Goal: Task Accomplishment & Management: Complete application form

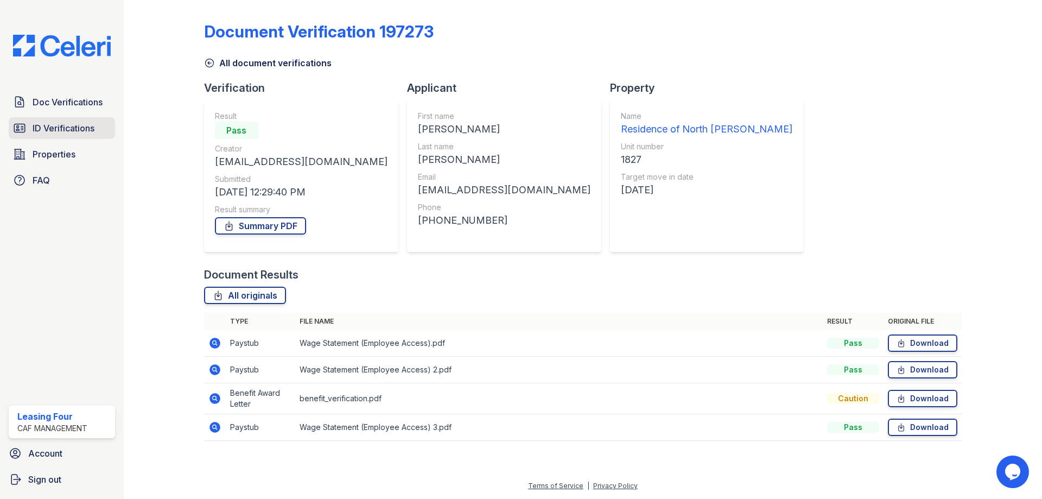
click at [59, 131] on span "ID Verifications" at bounding box center [64, 128] width 62 height 13
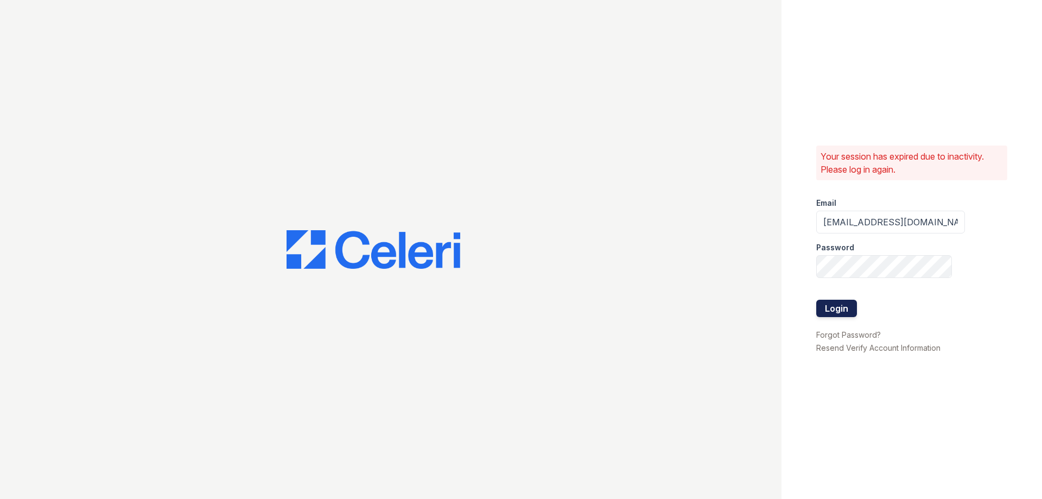
click at [834, 308] on button "Login" at bounding box center [836, 308] width 41 height 17
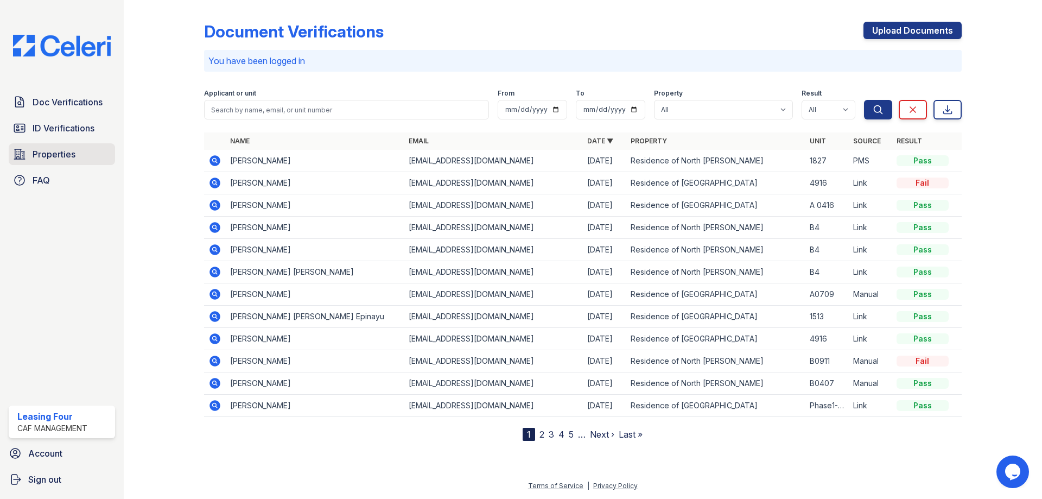
click at [52, 154] on span "Properties" at bounding box center [54, 154] width 43 height 13
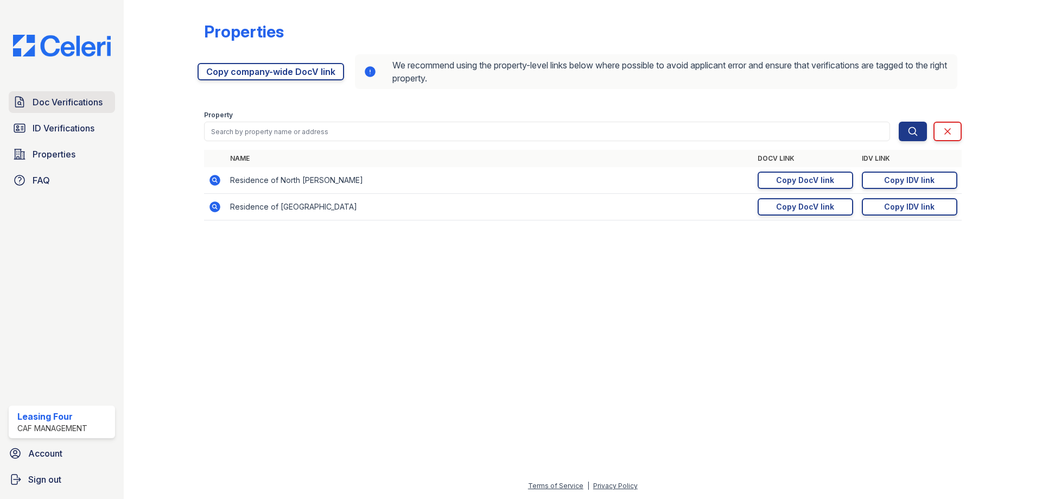
click at [59, 107] on span "Doc Verifications" at bounding box center [68, 102] width 70 height 13
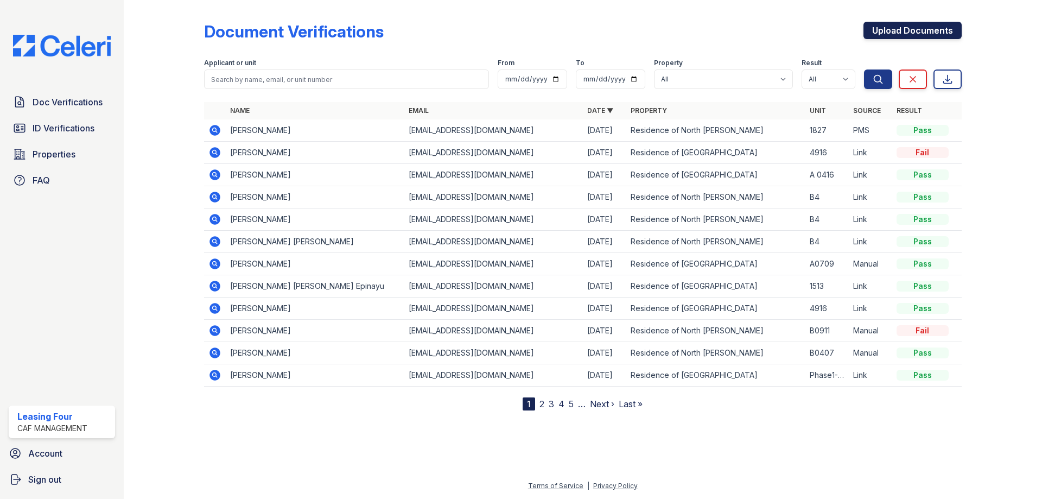
click at [929, 27] on link "Upload Documents" at bounding box center [913, 30] width 98 height 17
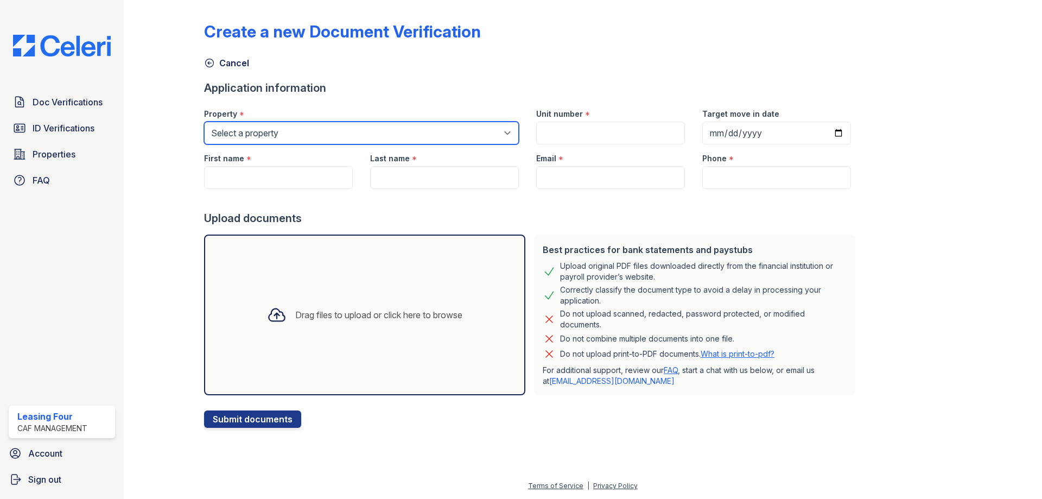
click at [404, 142] on select "Select a property Residence of [GEOGRAPHIC_DATA] of [GEOGRAPHIC_DATA][PERSON_NA…" at bounding box center [361, 133] width 315 height 23
select select "4593"
click at [204, 122] on select "Select a property Residence of [GEOGRAPHIC_DATA] of [GEOGRAPHIC_DATA][PERSON_NA…" at bounding box center [361, 133] width 315 height 23
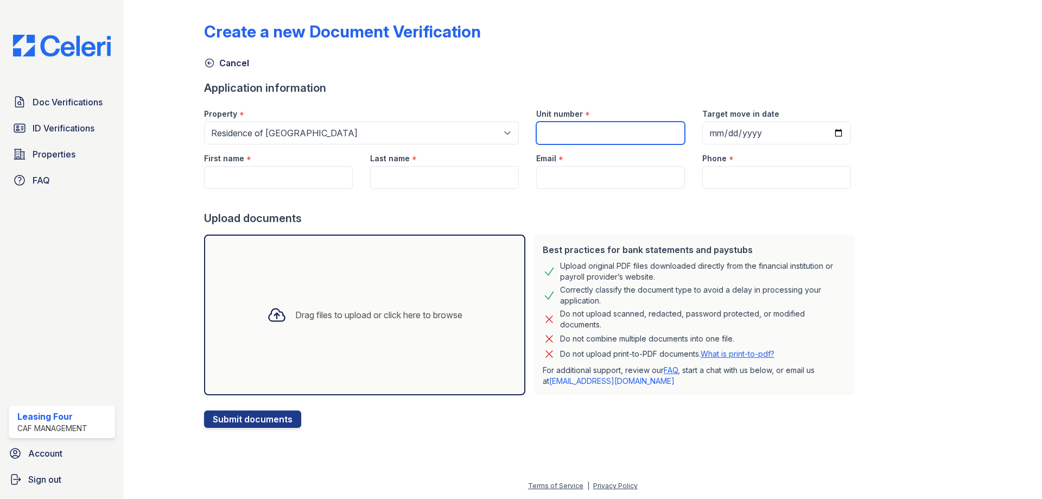
click at [611, 128] on input "Unit number" at bounding box center [610, 133] width 149 height 23
type input "3412"
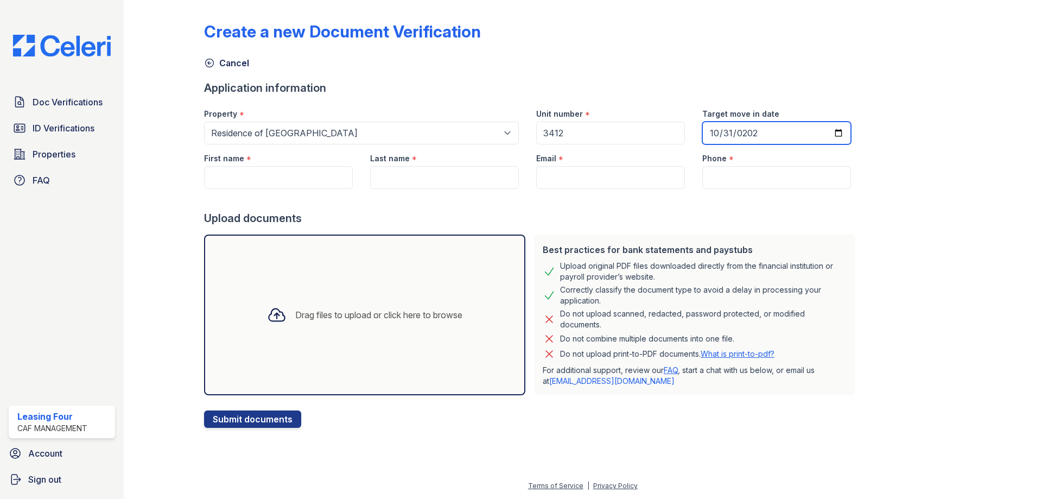
type input "[DATE]"
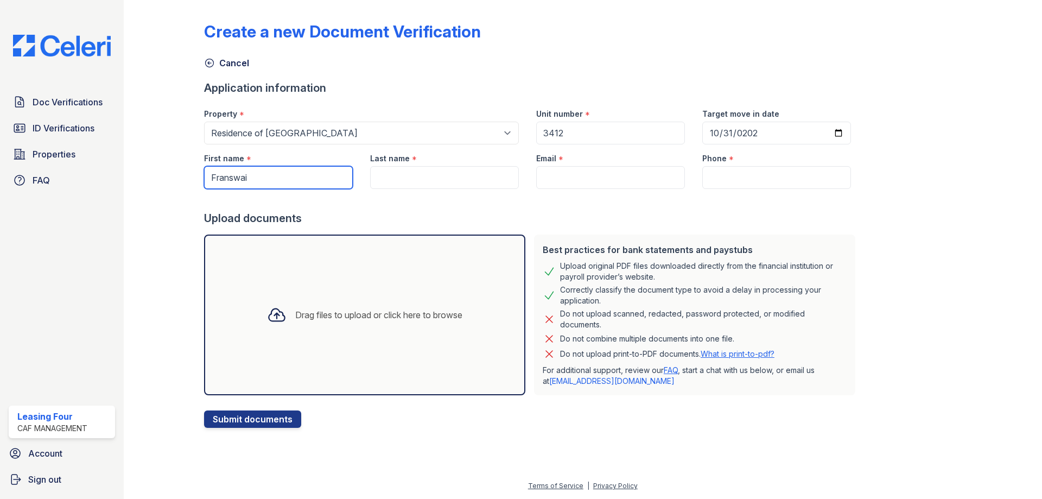
type input "Franswai"
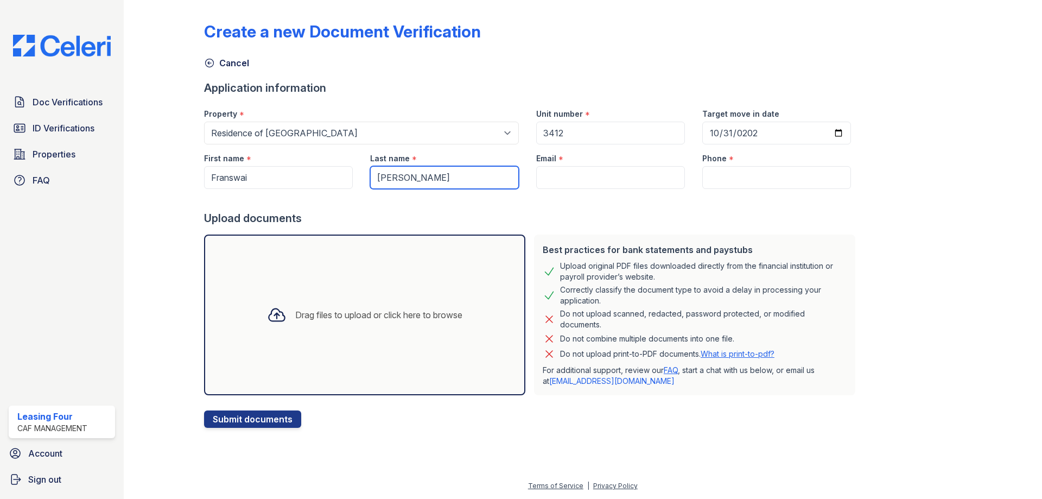
type input "[PERSON_NAME]"
click at [577, 182] on input "Email" at bounding box center [610, 177] width 149 height 23
paste input "[EMAIL_ADDRESS][DOMAIN_NAME]"
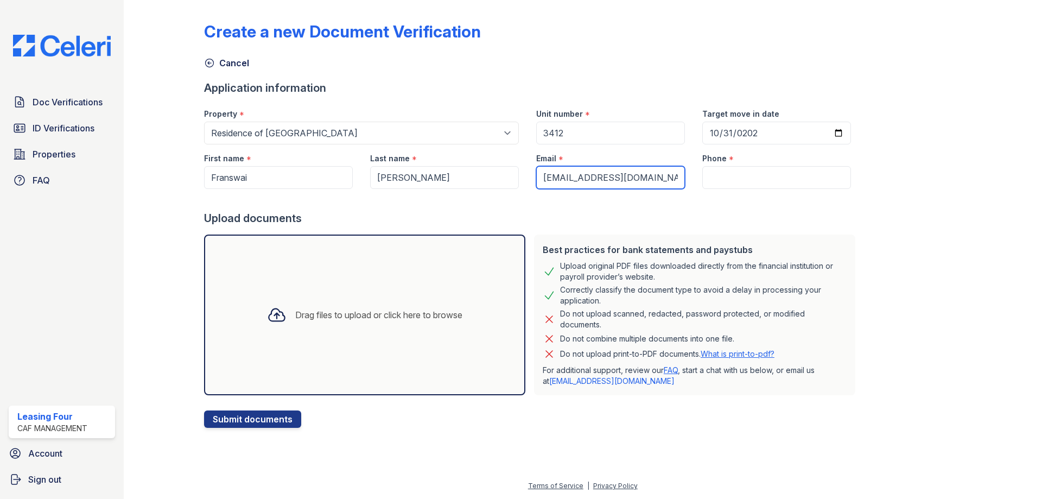
type input "[EMAIL_ADDRESS][DOMAIN_NAME]"
click at [733, 181] on input "Phone" at bounding box center [776, 177] width 149 height 23
paste input "[PHONE_NUMBER]"
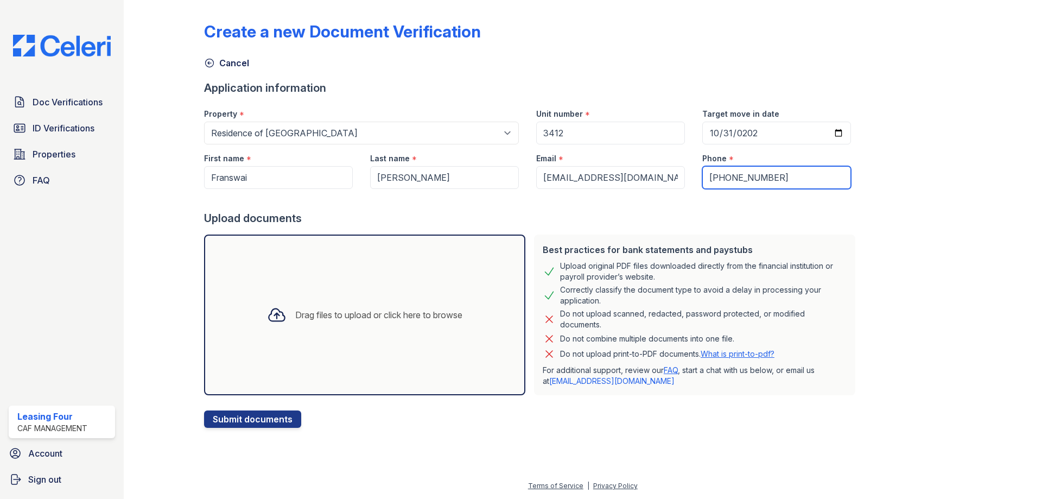
type input "[PHONE_NUMBER]"
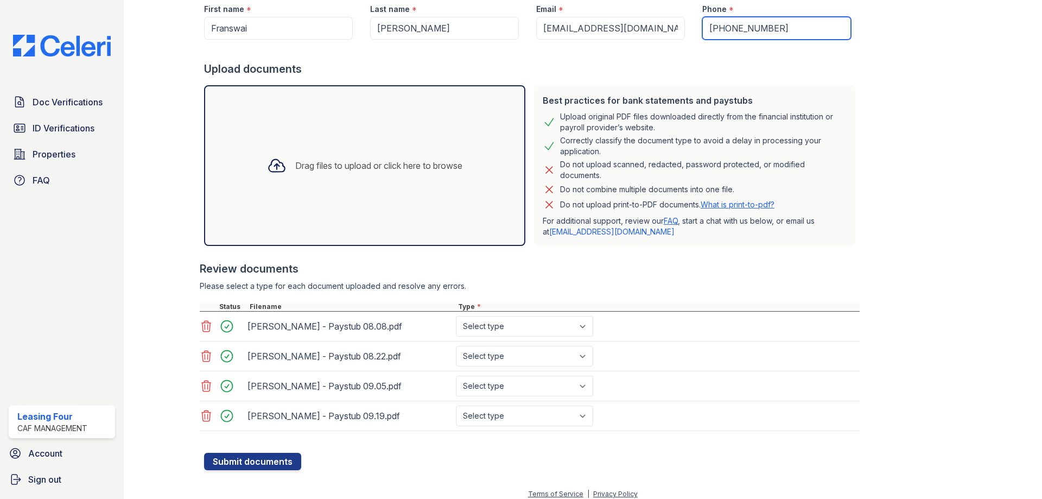
scroll to position [154, 0]
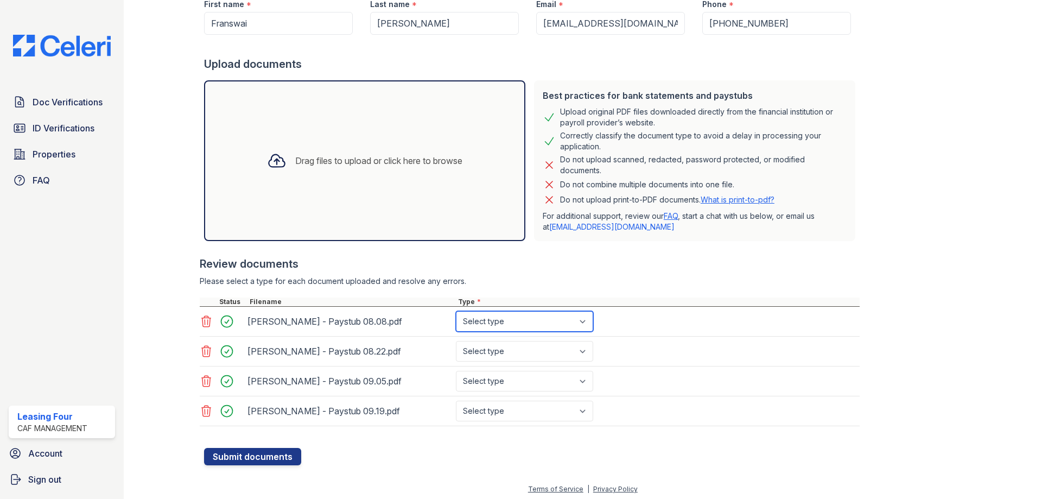
click at [484, 317] on select "Select type Paystub Bank Statement Offer Letter Tax Documents Benefit Award Let…" at bounding box center [524, 321] width 137 height 21
select select "paystub"
click at [456, 311] on select "Select type Paystub Bank Statement Offer Letter Tax Documents Benefit Award Let…" at bounding box center [524, 321] width 137 height 21
click at [491, 351] on select "Select type Paystub Bank Statement Offer Letter Tax Documents Benefit Award Let…" at bounding box center [524, 351] width 137 height 21
select select "paystub"
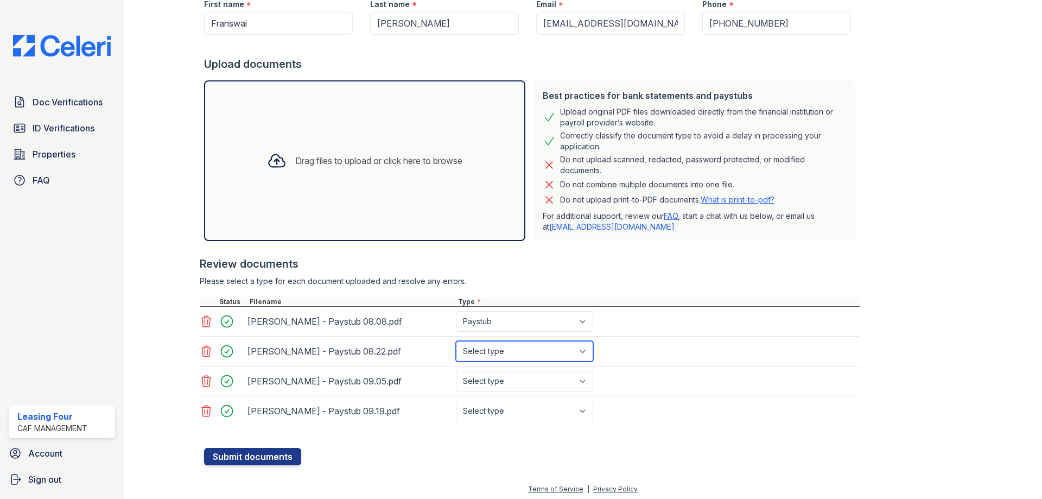
click at [456, 341] on select "Select type Paystub Bank Statement Offer Letter Tax Documents Benefit Award Let…" at bounding box center [524, 351] width 137 height 21
click at [495, 384] on select "Select type Paystub Bank Statement Offer Letter Tax Documents Benefit Award Let…" at bounding box center [524, 381] width 137 height 21
click at [456, 371] on select "Select type Paystub Bank Statement Offer Letter Tax Documents Benefit Award Let…" at bounding box center [524, 381] width 137 height 21
click at [494, 364] on div "[PERSON_NAME] - Paystub 08.22.pdf Select type Paystub Bank Statement Offer Lett…" at bounding box center [530, 352] width 660 height 30
click at [494, 378] on select "Select type Paystub Bank Statement Offer Letter Tax Documents Benefit Award Let…" at bounding box center [524, 381] width 137 height 21
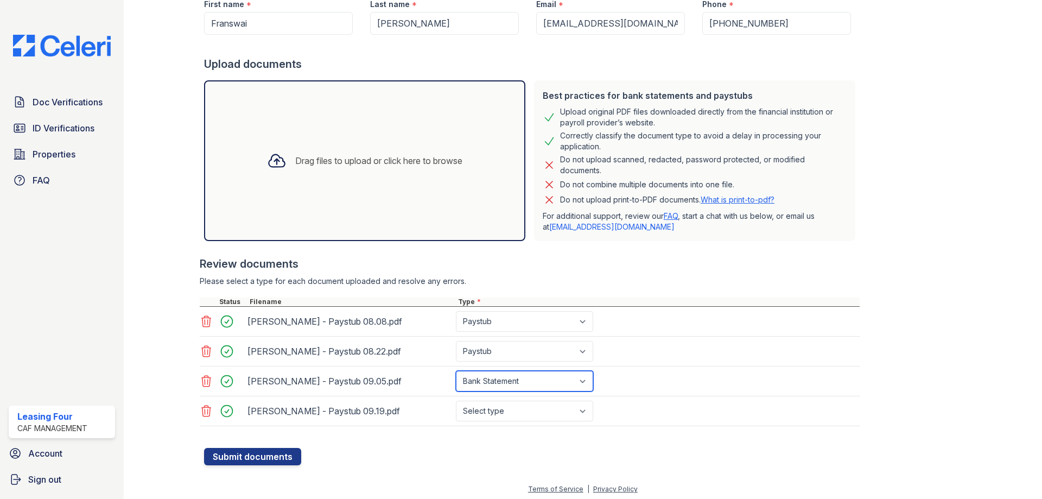
select select "paystub"
click at [456, 371] on select "Select type Paystub Bank Statement Offer Letter Tax Documents Benefit Award Let…" at bounding box center [524, 381] width 137 height 21
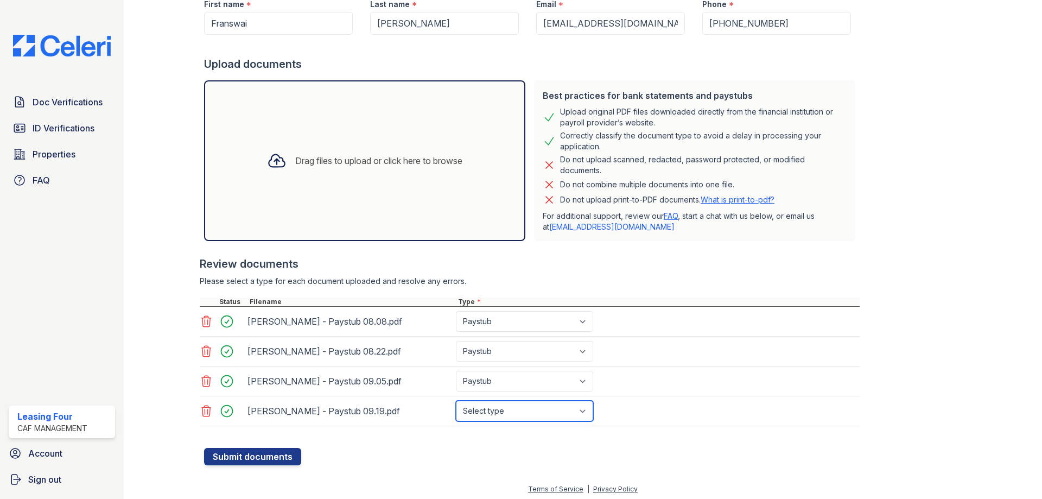
click at [483, 416] on select "Select type Paystub Bank Statement Offer Letter Tax Documents Benefit Award Let…" at bounding box center [524, 411] width 137 height 21
click at [456, 401] on select "Select type Paystub Bank Statement Offer Letter Tax Documents Benefit Award Let…" at bounding box center [524, 411] width 137 height 21
click at [484, 407] on select "Select type Paystub Bank Statement Offer Letter Tax Documents Benefit Award Let…" at bounding box center [524, 411] width 137 height 21
select select "paystub"
click at [456, 401] on select "Select type Paystub Bank Statement Offer Letter Tax Documents Benefit Award Let…" at bounding box center [524, 411] width 137 height 21
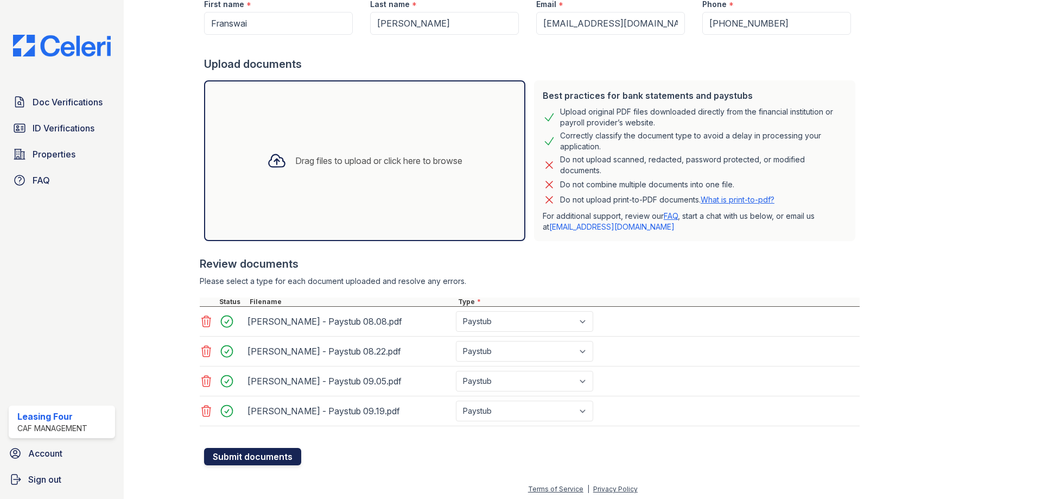
click at [261, 456] on button "Submit documents" at bounding box center [252, 456] width 97 height 17
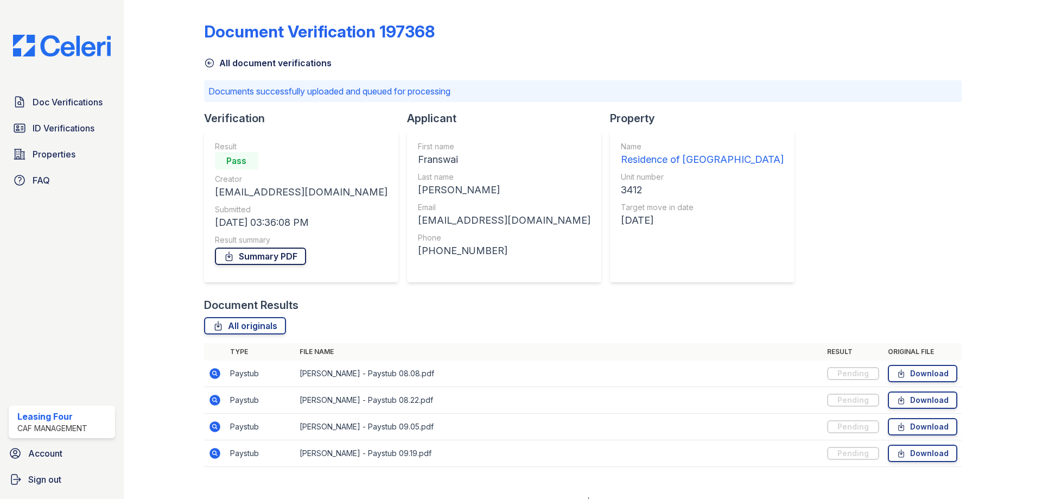
click at [261, 252] on link "Summary PDF" at bounding box center [260, 256] width 91 height 17
click at [85, 101] on span "Doc Verifications" at bounding box center [68, 102] width 70 height 13
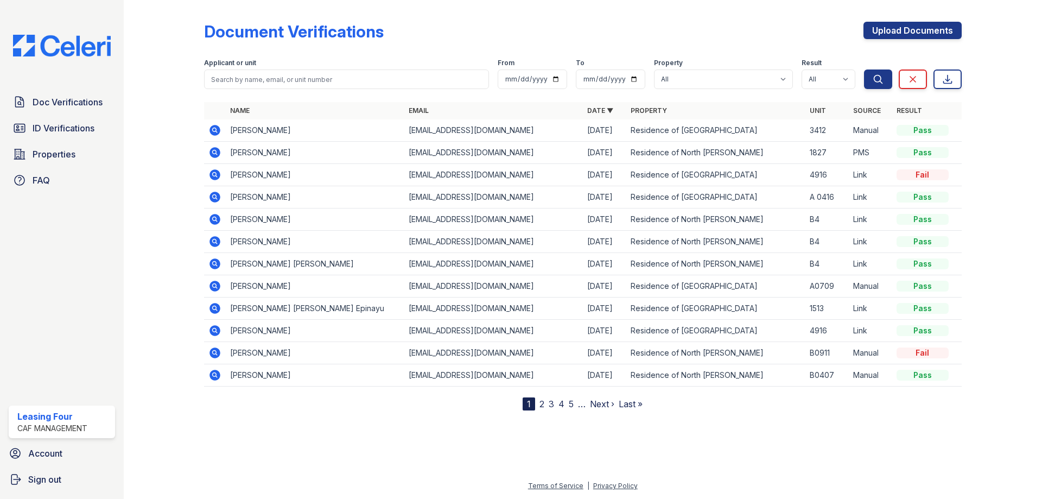
click at [541, 404] on link "2" at bounding box center [542, 403] width 5 height 11
click at [215, 244] on icon at bounding box center [215, 241] width 11 height 11
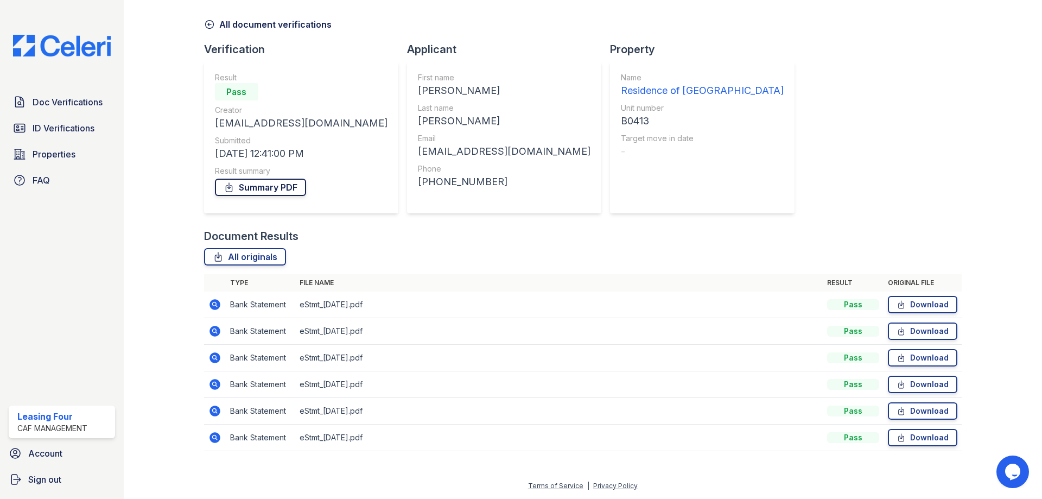
click at [244, 185] on link "Summary PDF" at bounding box center [260, 187] width 91 height 17
click at [256, 252] on link "All originals" at bounding box center [245, 256] width 82 height 17
